Goal: Find specific page/section

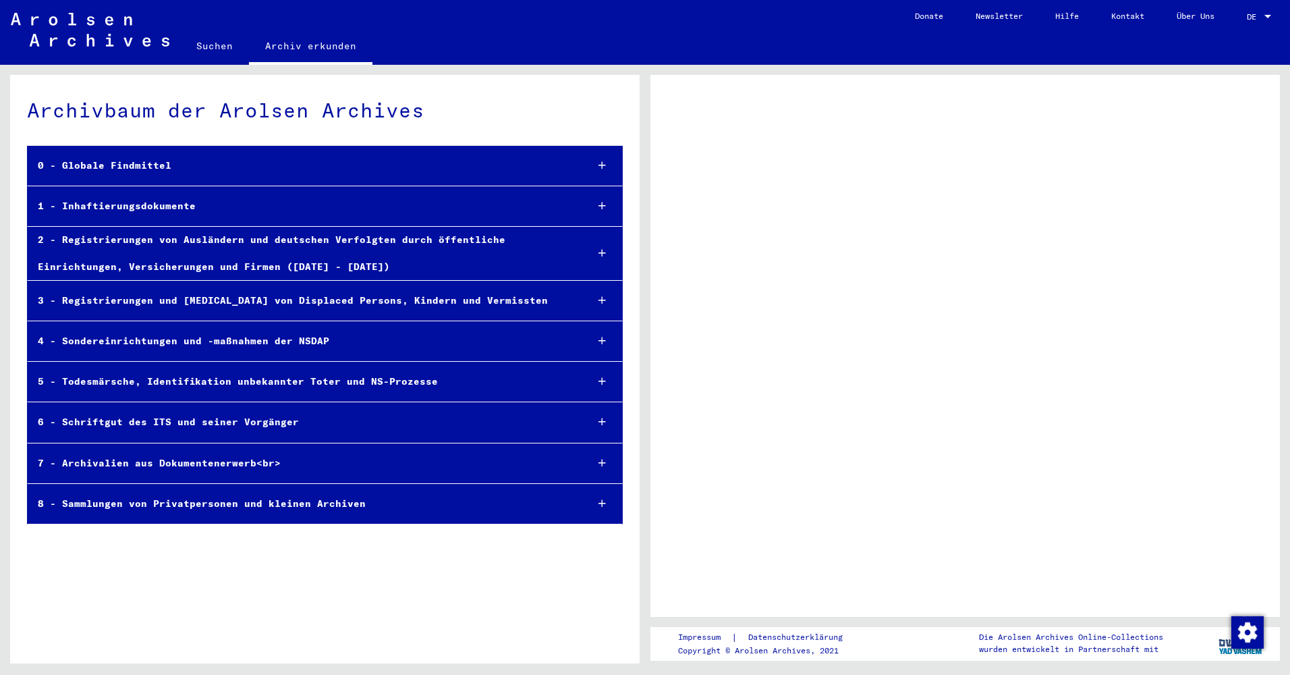
click at [302, 173] on div "0 - Globale Findmittel" at bounding box center [302, 166] width 549 height 26
click at [597, 165] on div at bounding box center [602, 166] width 39 height 40
click at [602, 165] on icon at bounding box center [602, 165] width 7 height 9
click at [601, 163] on icon at bounding box center [602, 165] width 7 height 9
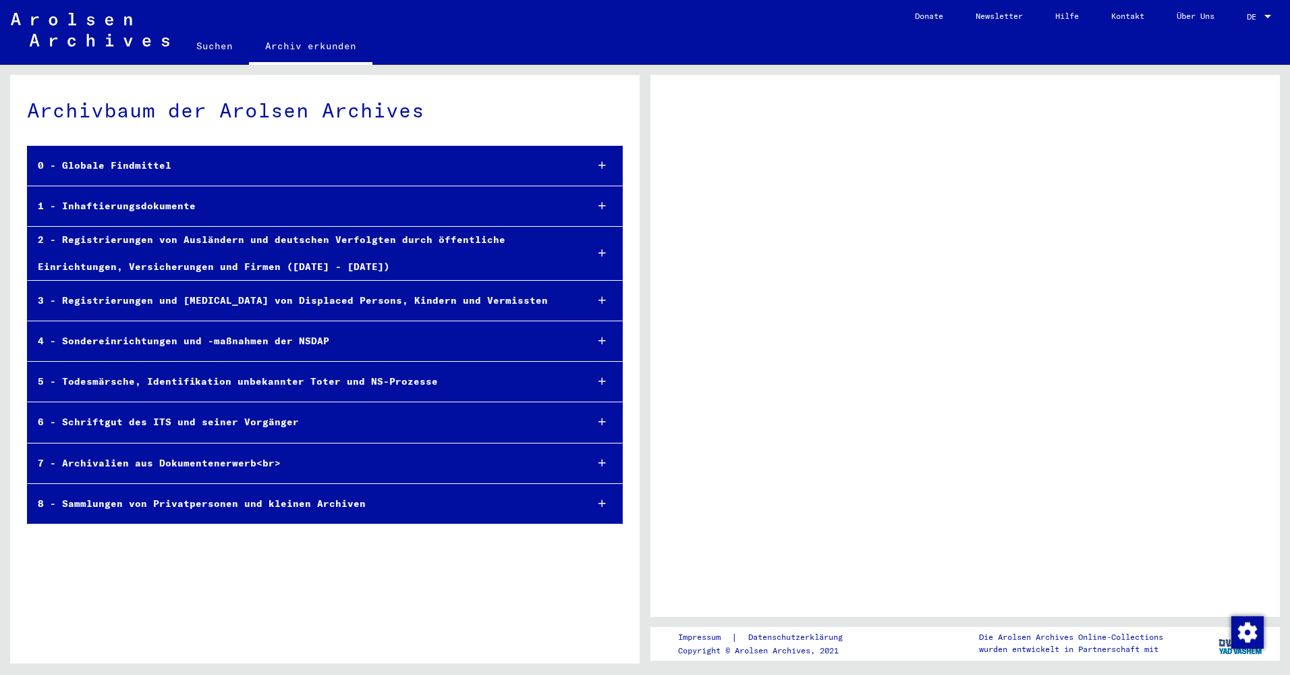
click at [601, 163] on icon at bounding box center [602, 165] width 7 height 9
click at [603, 202] on icon at bounding box center [602, 205] width 7 height 9
click at [594, 252] on div at bounding box center [602, 253] width 39 height 40
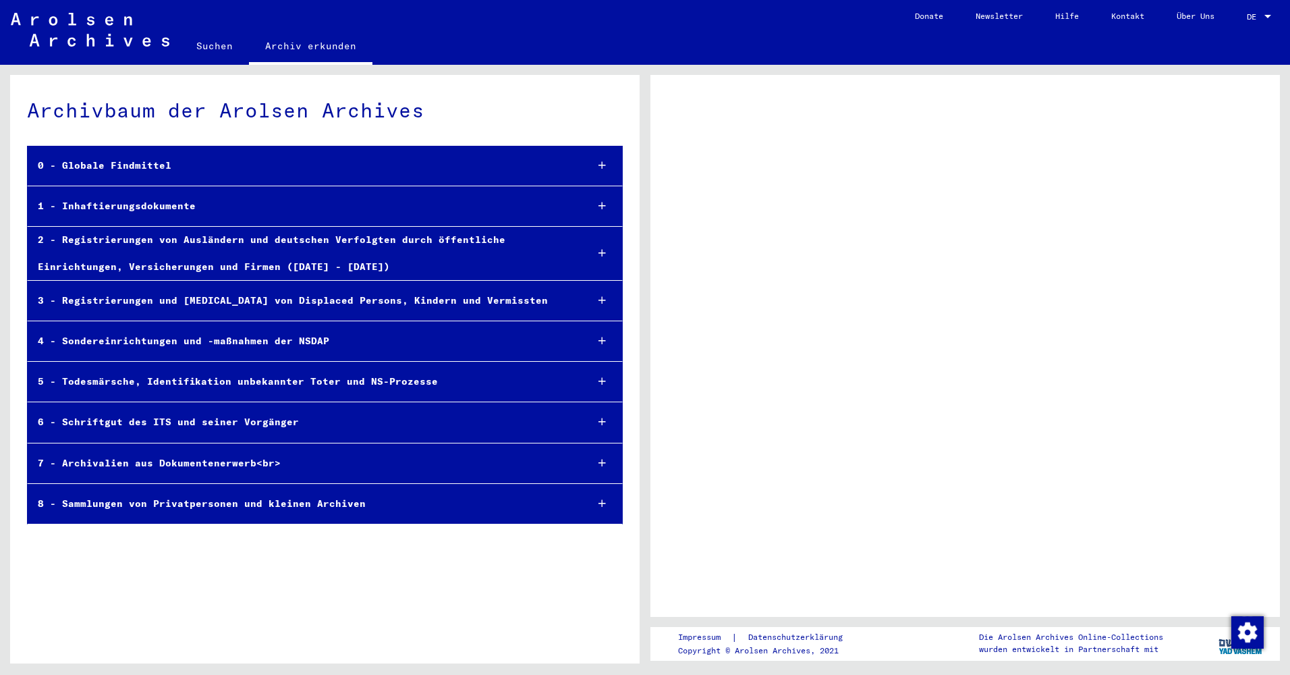
click at [251, 240] on div "2 - Registrierungen von Ausländern und deutschen Verfolgten durch öffentliche E…" at bounding box center [302, 253] width 549 height 53
click at [251, 239] on div "2 - Registrierungen von Ausländern und deutschen Verfolgten durch öffentliche E…" at bounding box center [302, 253] width 549 height 53
click at [231, 321] on mat-tree-node "4 - Sondereinrichtungen und -maßnahmen der NSDAP" at bounding box center [325, 341] width 596 height 40
click at [220, 356] on mat-tree-node "4 - Sondereinrichtungen und -maßnahmen der NSDAP" at bounding box center [325, 341] width 596 height 40
click at [188, 397] on mat-tree-node "5 - Todesmärsche, Identifikation unbekannter Toter und NS-Prozesse" at bounding box center [325, 382] width 596 height 40
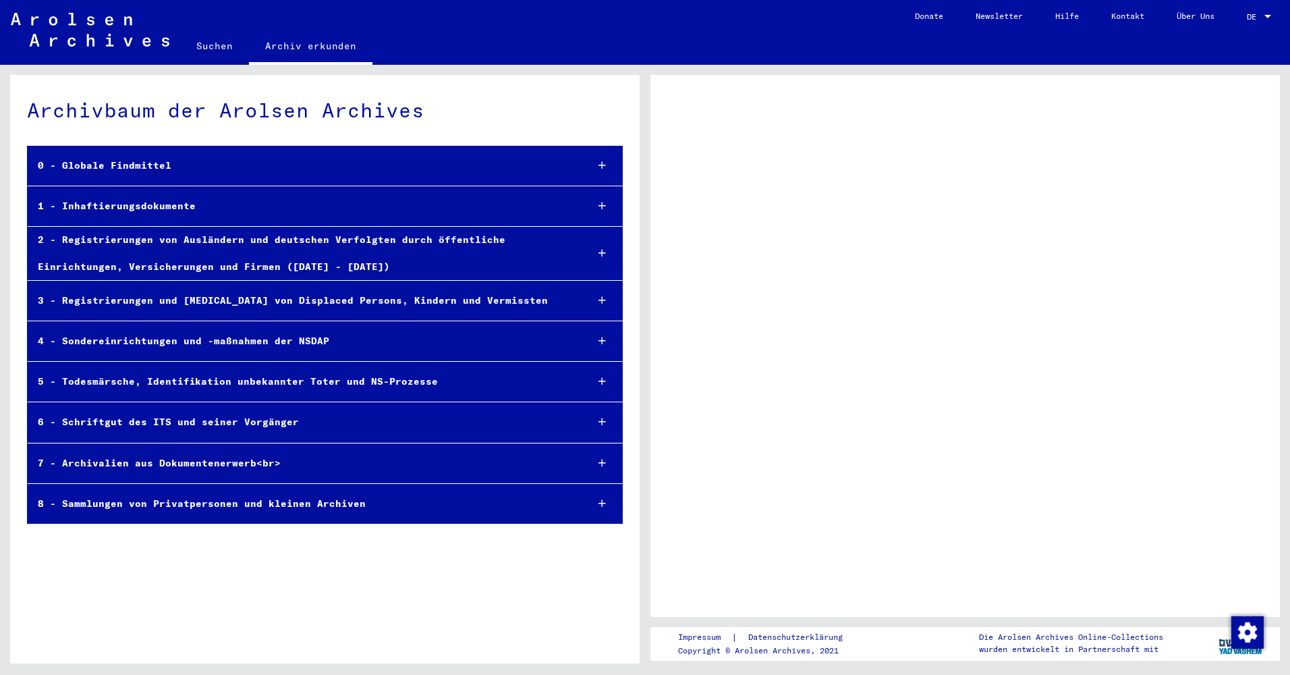
drag, startPoint x: 170, startPoint y: 415, endPoint x: 203, endPoint y: 296, distance: 123.3
click at [170, 408] on mat-tree-node "6 - Schriftgut des ITS und seiner Vorgänger" at bounding box center [325, 422] width 596 height 40
click at [210, 49] on link "Suchen" at bounding box center [214, 46] width 69 height 32
